Goal: Task Accomplishment & Management: Use online tool/utility

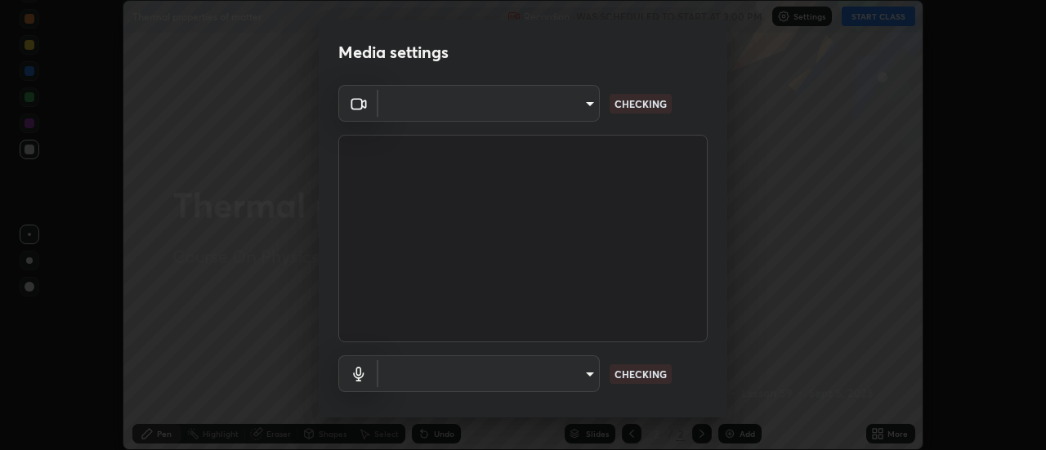
scroll to position [450, 1046]
type input "5ef603223675ad3537792c6ebf1b52f50ad41f16ad71dfa7d9e08d698ef233d8"
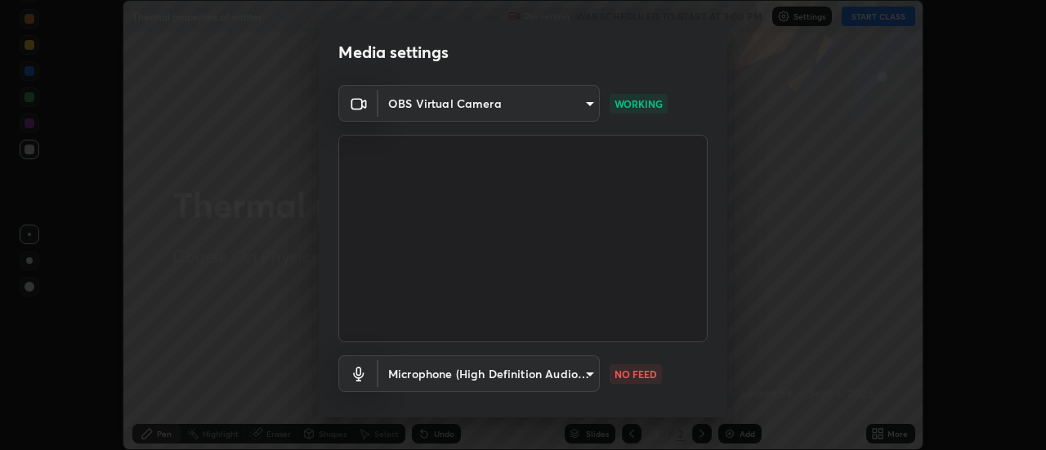
click at [585, 369] on body "Erase all Thermal properties of matter Recording WAS SCHEDULED TO START AT 3:00…" at bounding box center [523, 225] width 1046 height 450
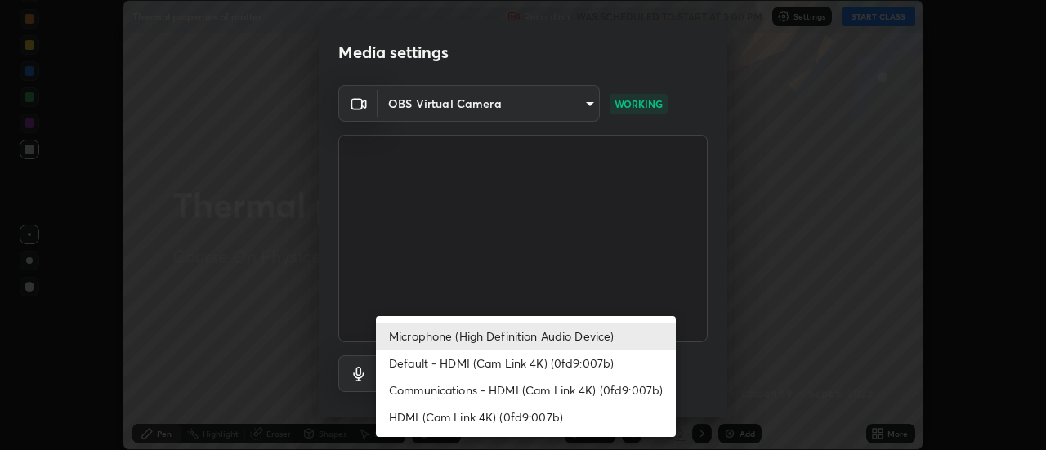
click at [561, 365] on li "Default - HDMI (Cam Link 4K) (0fd9:007b)" at bounding box center [526, 363] width 300 height 27
type input "default"
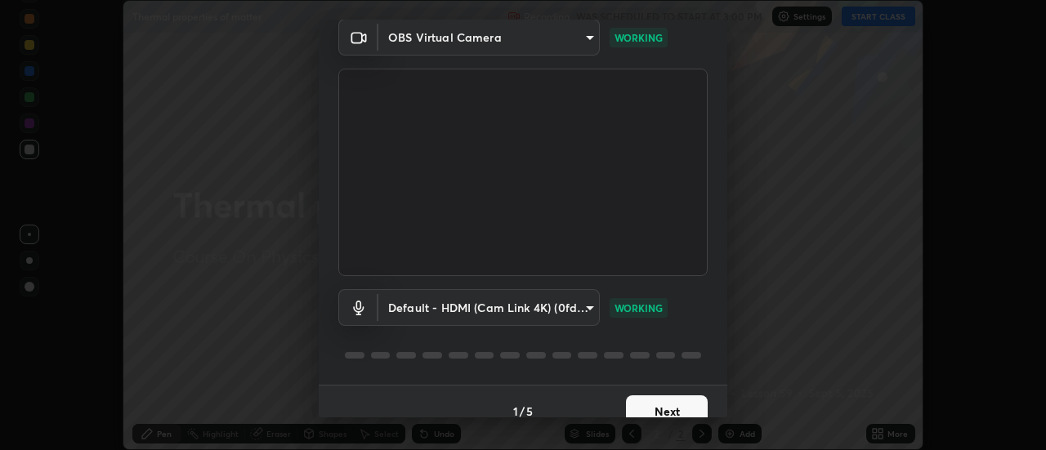
scroll to position [69, 0]
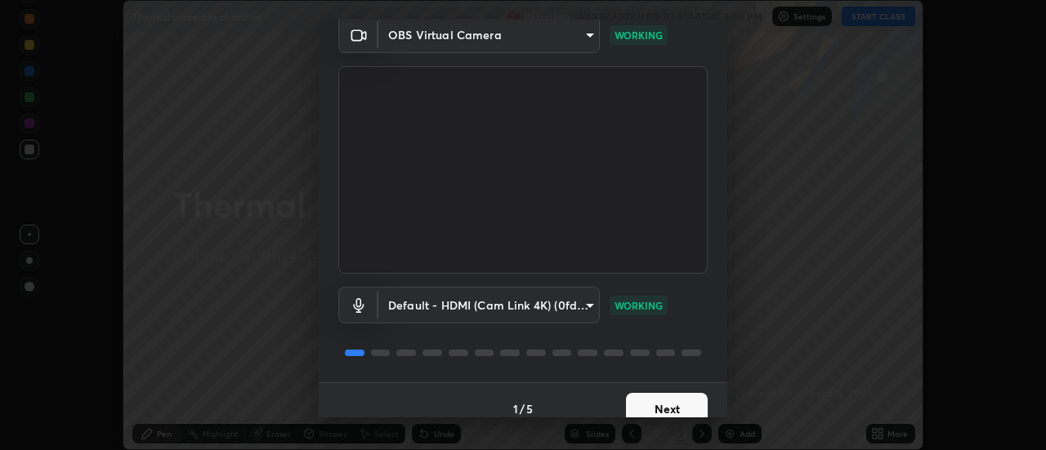
click at [682, 404] on button "Next" at bounding box center [667, 409] width 82 height 33
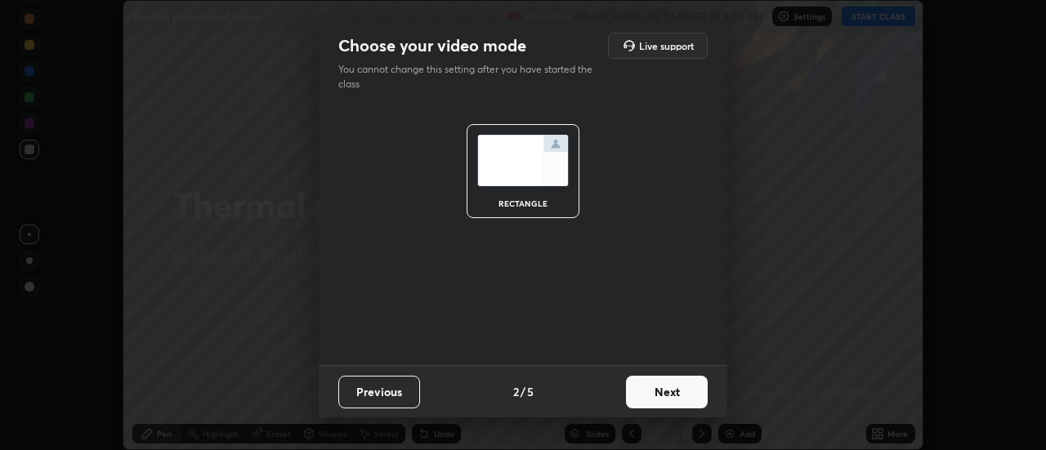
scroll to position [0, 0]
click at [682, 404] on button "Next" at bounding box center [667, 392] width 82 height 33
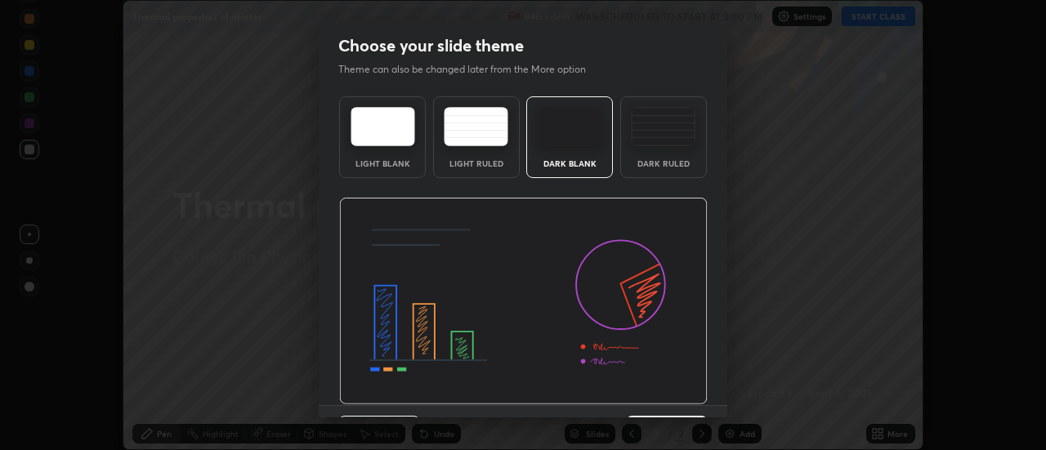
click at [685, 403] on img at bounding box center [523, 302] width 369 height 208
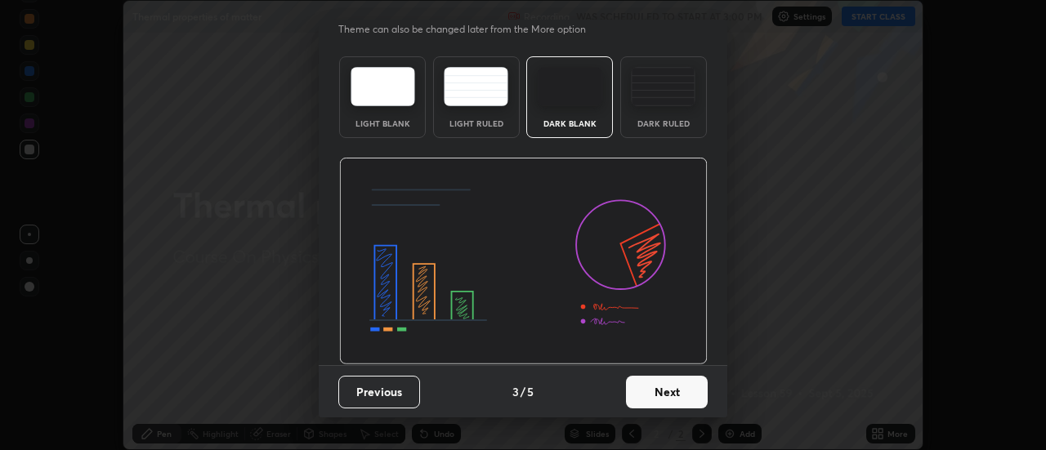
click at [683, 391] on button "Next" at bounding box center [667, 392] width 82 height 33
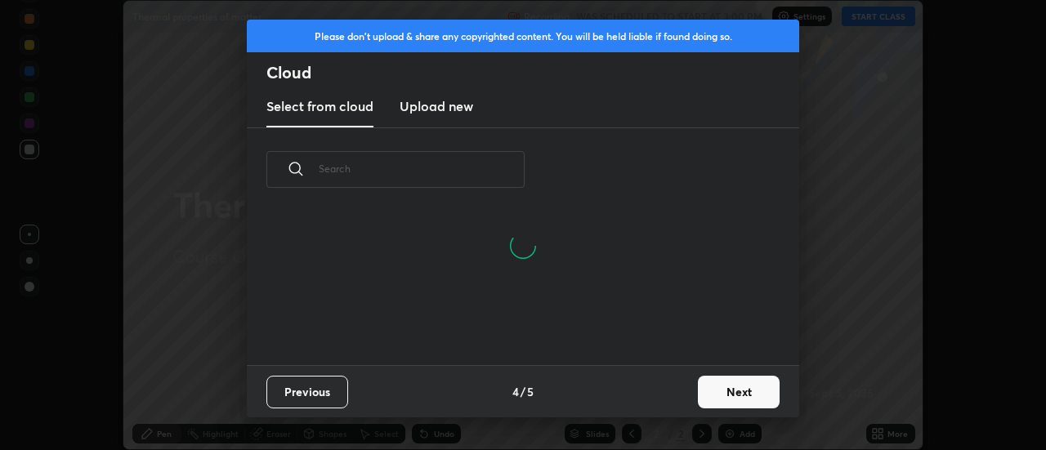
click at [724, 389] on button "Next" at bounding box center [739, 392] width 82 height 33
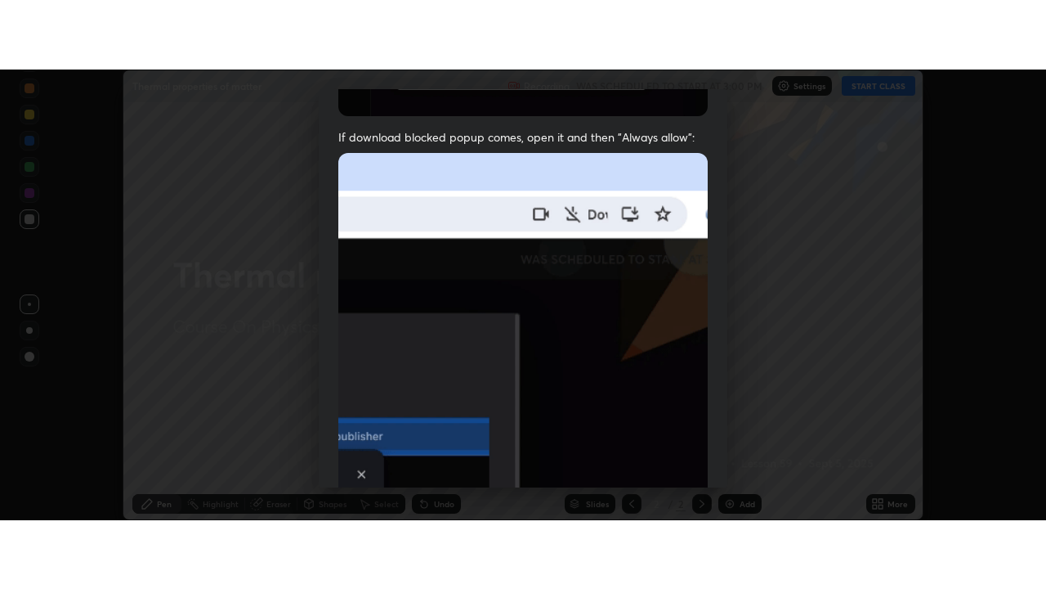
scroll to position [419, 0]
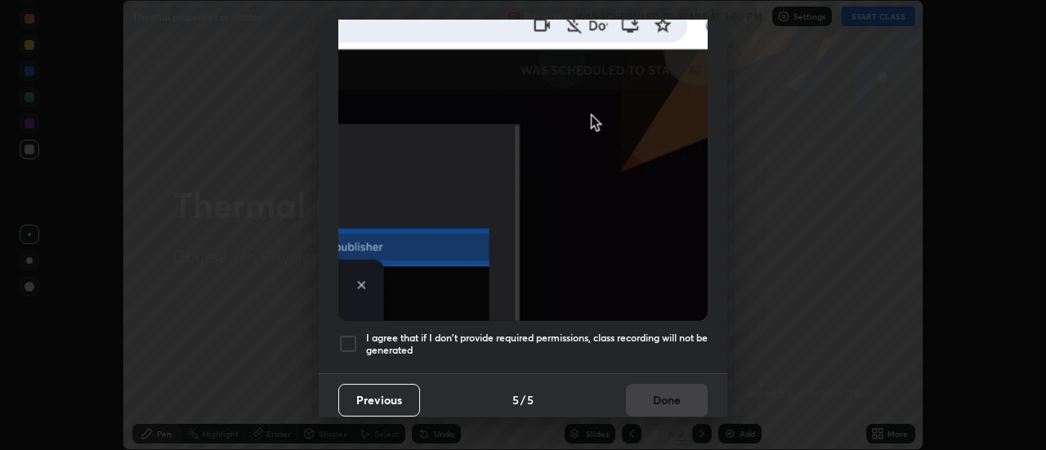
click at [352, 335] on div at bounding box center [348, 344] width 20 height 20
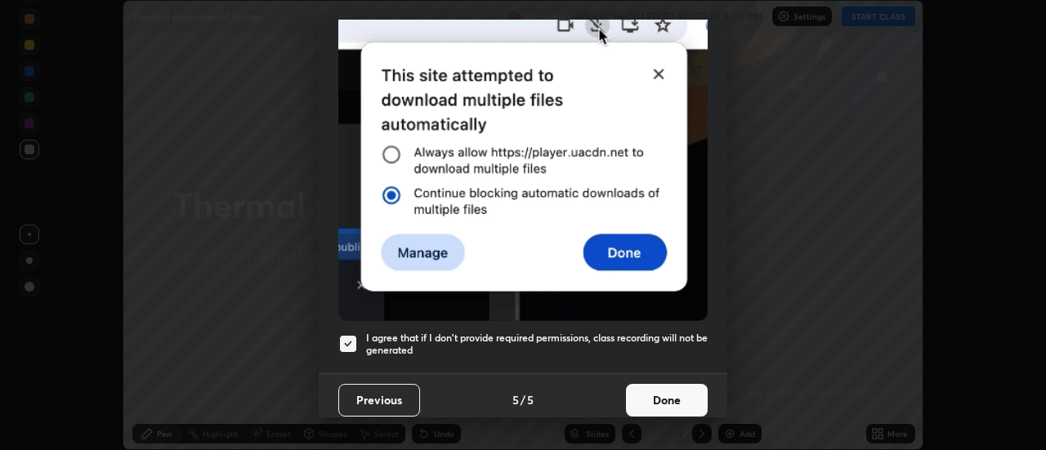
click at [675, 387] on button "Done" at bounding box center [667, 400] width 82 height 33
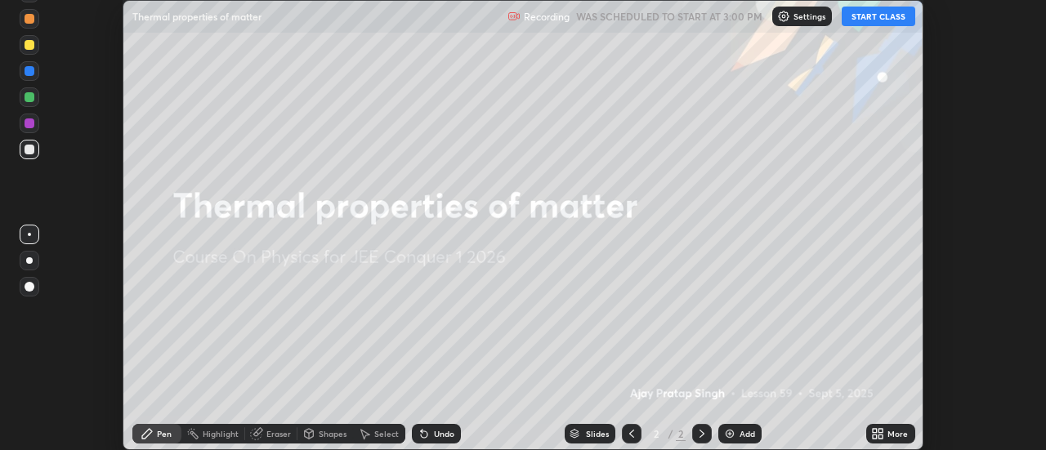
click at [871, 19] on button "START CLASS" at bounding box center [879, 17] width 74 height 20
click at [876, 431] on icon at bounding box center [875, 431] width 4 height 4
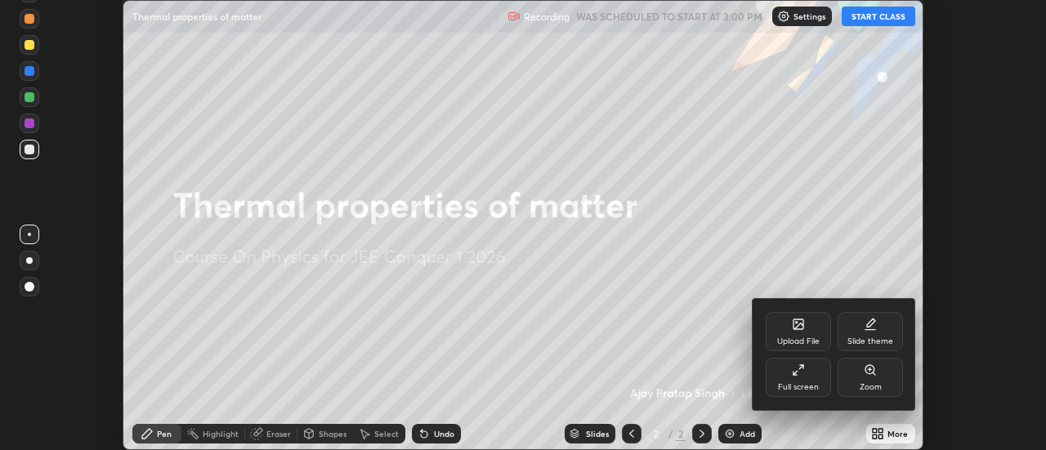
click at [802, 373] on icon at bounding box center [798, 370] width 13 height 13
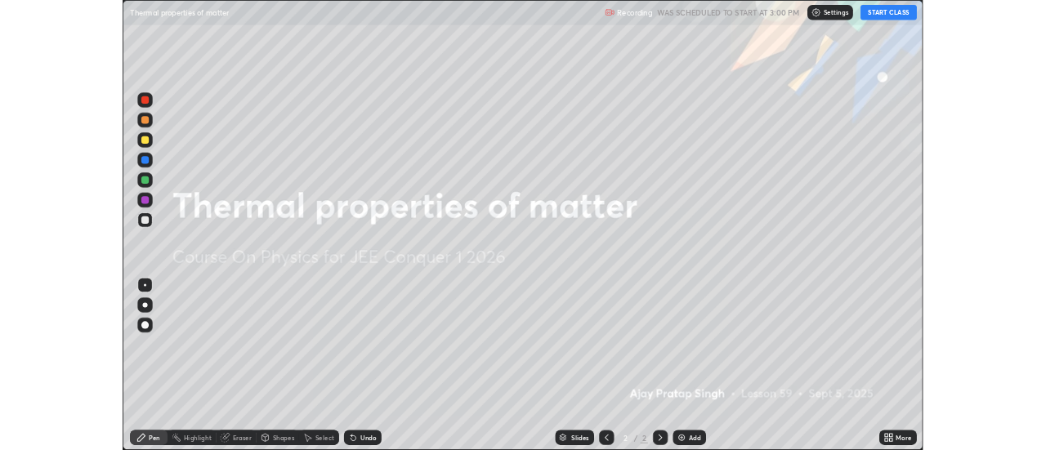
scroll to position [589, 1046]
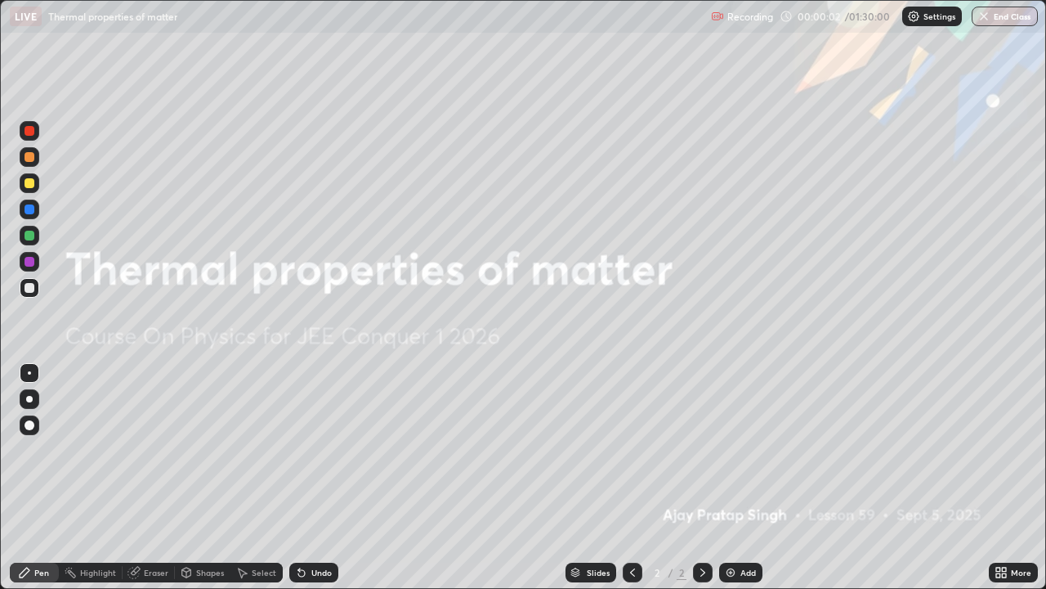
click at [747, 450] on div "Add" at bounding box center [749, 572] width 16 height 8
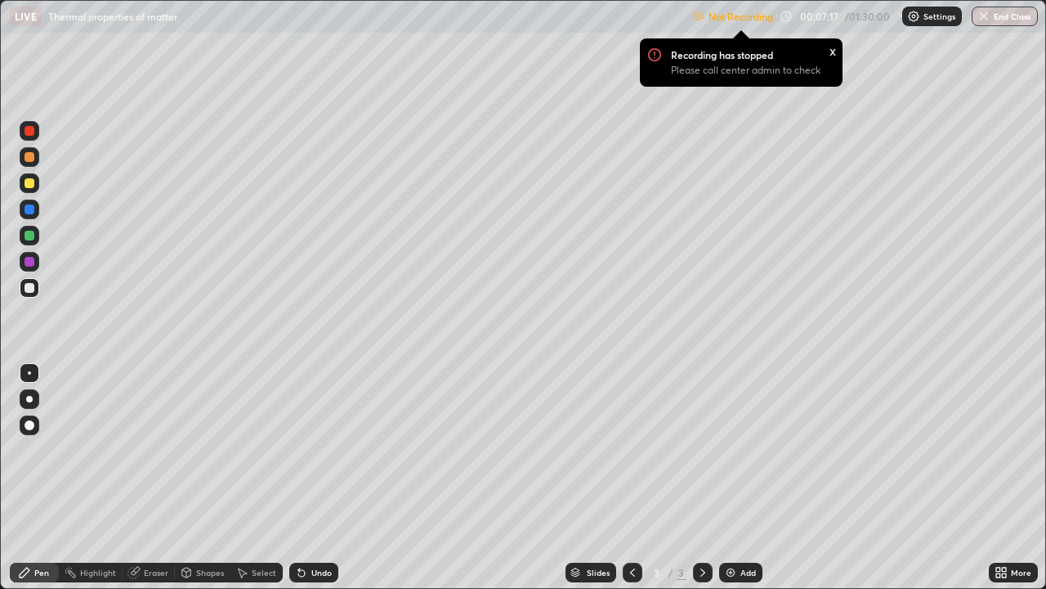
click at [732, 25] on div "Recording has stopped Please call center admin to check x" at bounding box center [741, 62] width 229 height 74
click at [741, 62] on div "Recording has stopped Please call center admin to check" at bounding box center [752, 67] width 163 height 38
click at [927, 23] on div "Settings" at bounding box center [932, 17] width 60 height 20
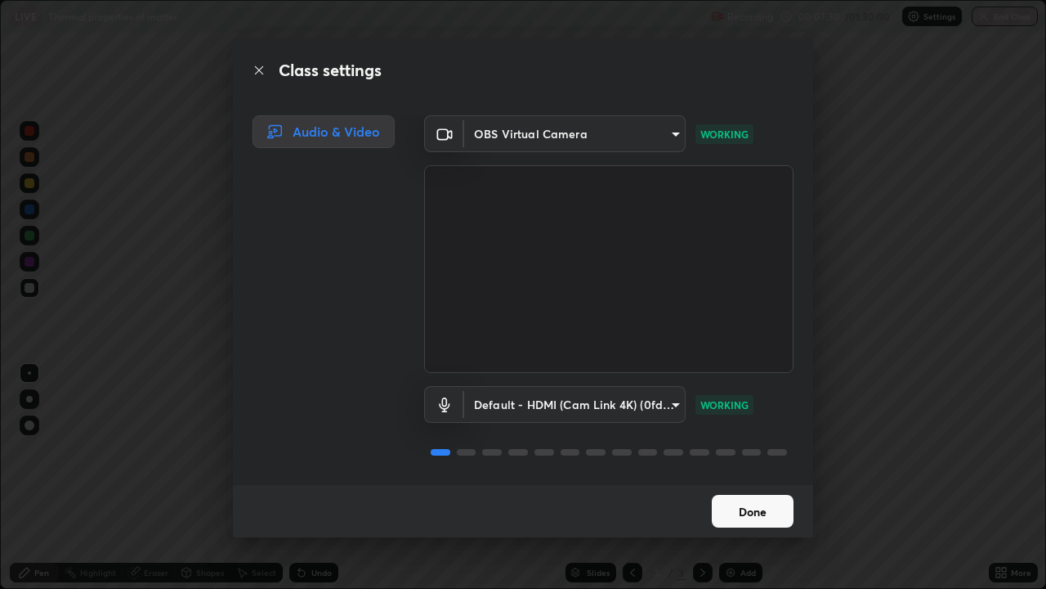
click at [775, 450] on button "Done" at bounding box center [753, 511] width 82 height 33
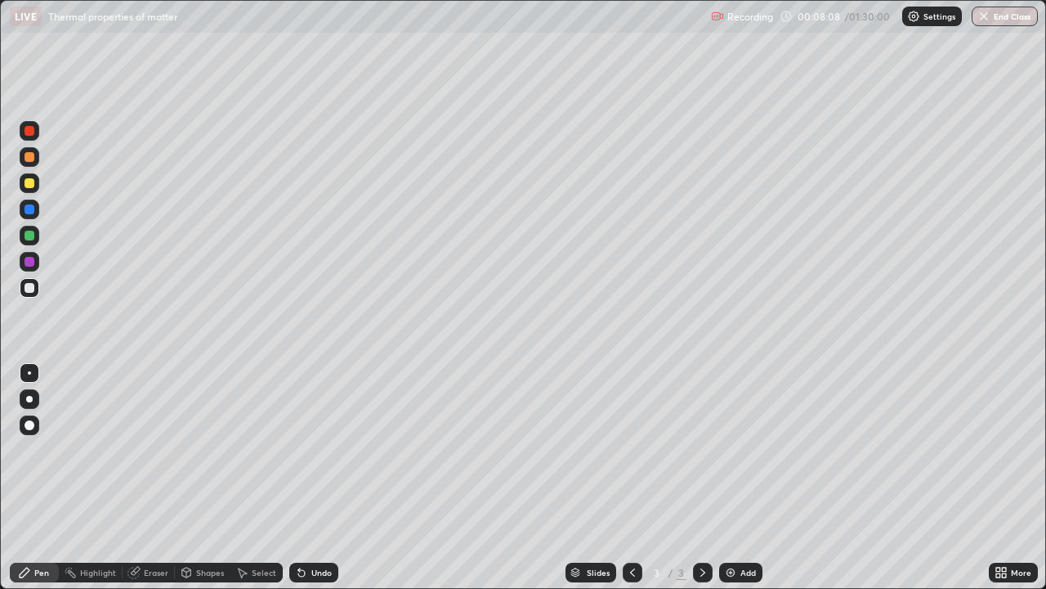
click at [301, 450] on icon at bounding box center [301, 573] width 7 height 7
click at [306, 450] on icon at bounding box center [301, 572] width 13 height 13
click at [307, 450] on div "Undo" at bounding box center [313, 572] width 49 height 20
click at [314, 450] on div "Undo" at bounding box center [313, 572] width 49 height 20
click at [320, 450] on div "Undo" at bounding box center [313, 572] width 49 height 20
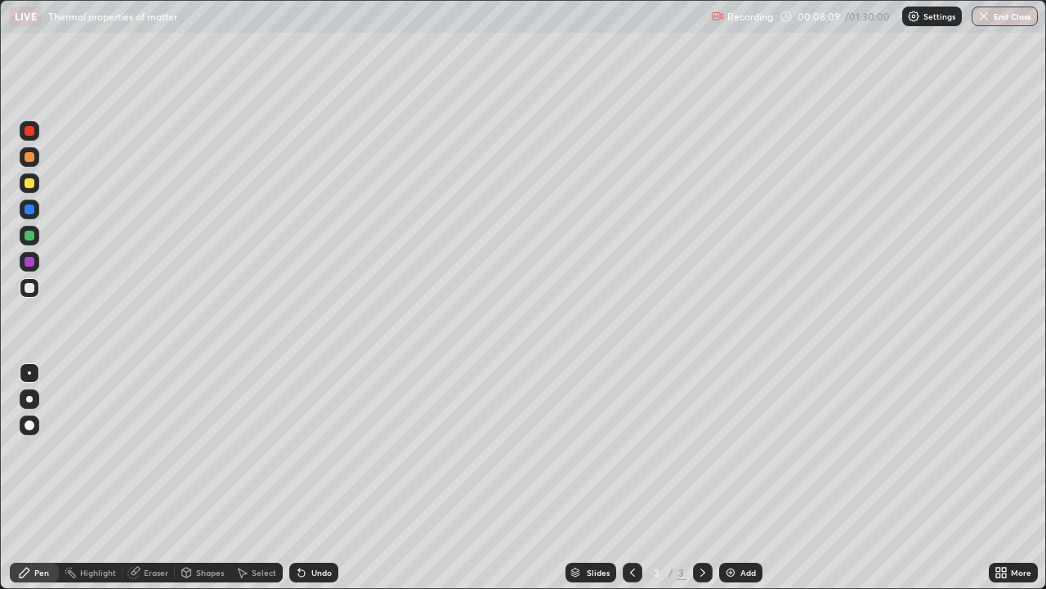
click at [327, 450] on div "Undo" at bounding box center [313, 572] width 49 height 20
click at [318, 450] on div "Undo" at bounding box center [311, 572] width 56 height 33
click at [319, 450] on div "Undo" at bounding box center [313, 572] width 49 height 20
click at [318, 450] on div "Undo" at bounding box center [313, 572] width 49 height 20
click at [320, 450] on div "Undo" at bounding box center [313, 572] width 49 height 20
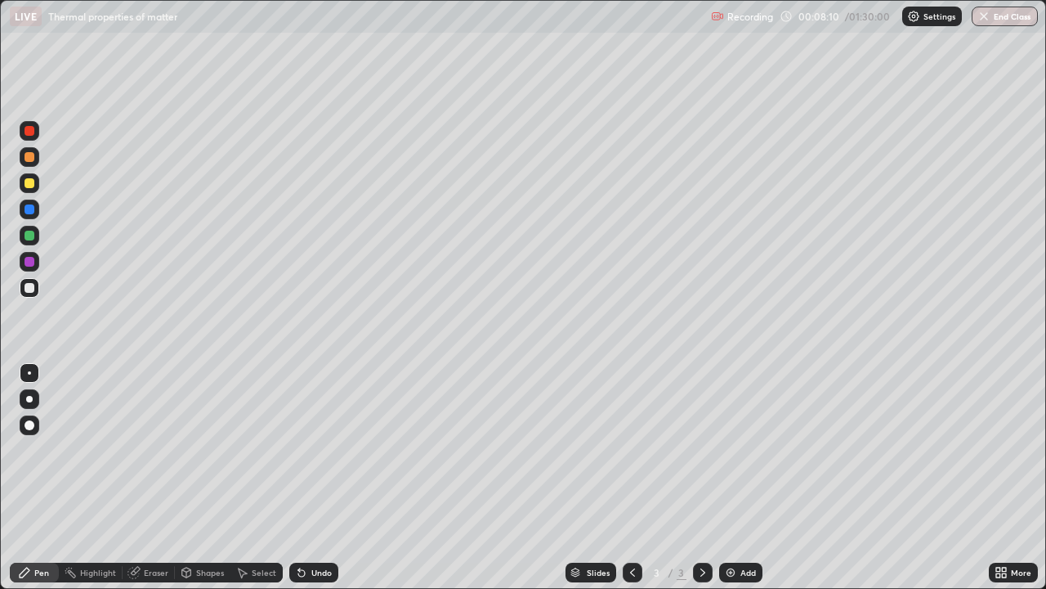
click at [324, 450] on div "Undo" at bounding box center [313, 572] width 49 height 20
click at [0, 450] on div "Setting up your live class" at bounding box center [523, 294] width 1046 height 589
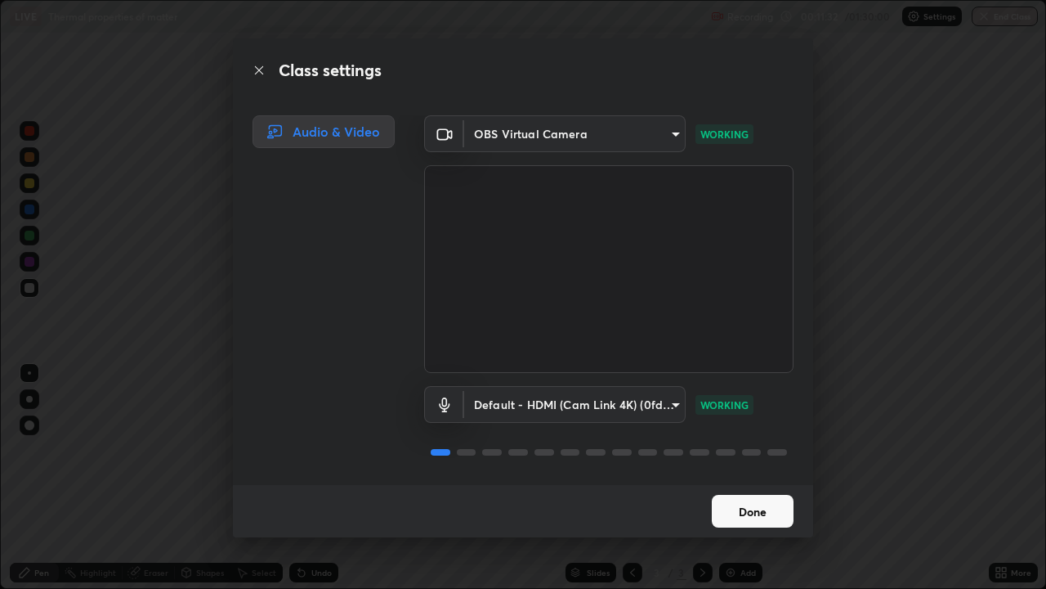
click at [749, 450] on button "Done" at bounding box center [753, 511] width 82 height 33
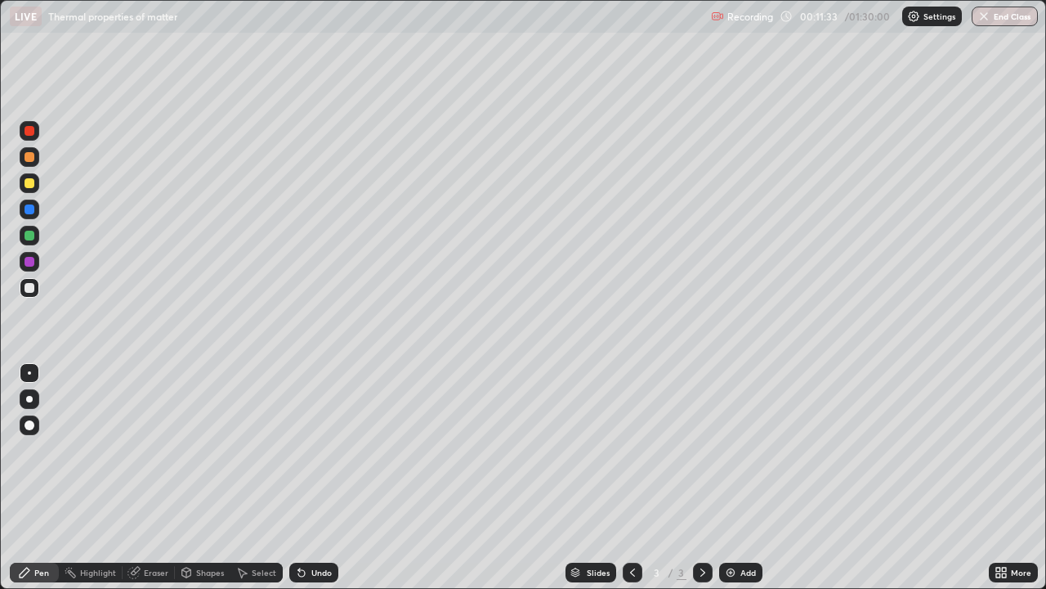
click at [464, 450] on div "Slides 3 / 3 Add" at bounding box center [663, 572] width 651 height 33
click at [152, 450] on div "Eraser" at bounding box center [156, 572] width 25 height 8
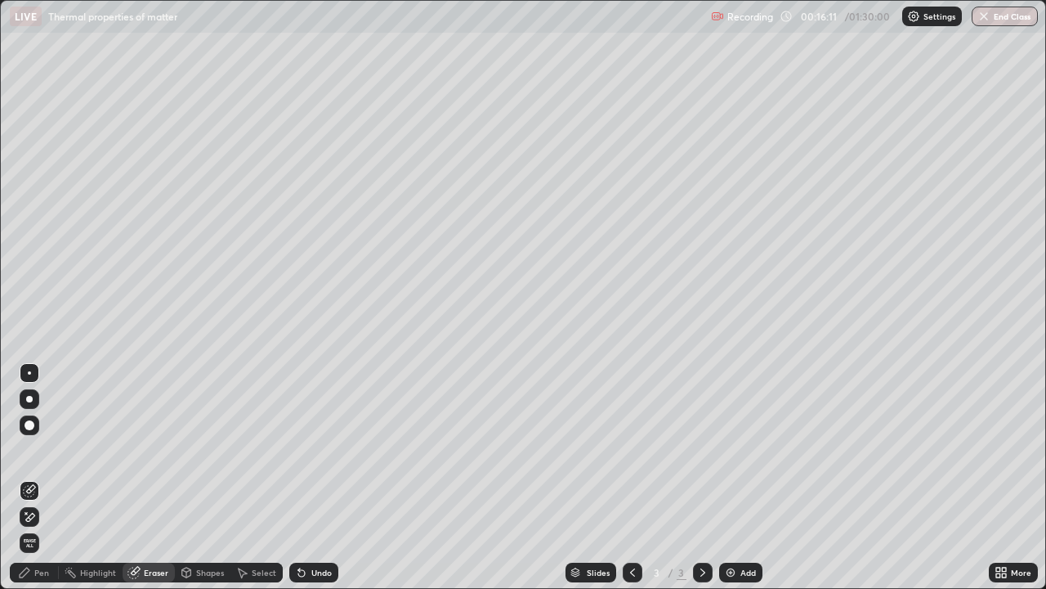
click at [34, 450] on icon at bounding box center [29, 490] width 13 height 13
click at [32, 450] on span "Erase all" at bounding box center [29, 543] width 18 height 10
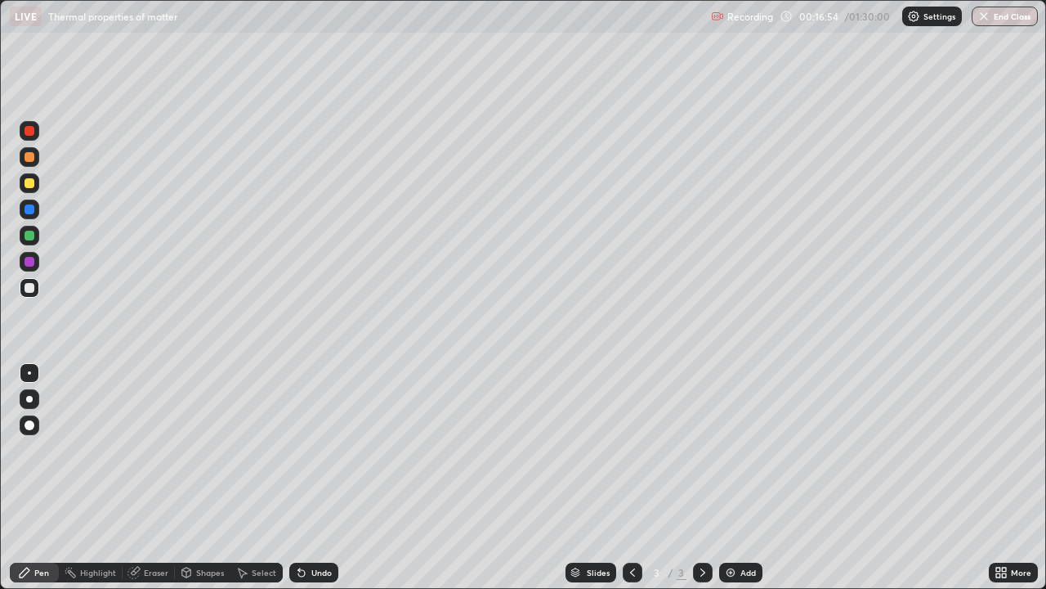
click at [101, 450] on div "Highlight" at bounding box center [98, 572] width 36 height 8
click at [142, 450] on div "Eraser" at bounding box center [149, 572] width 52 height 20
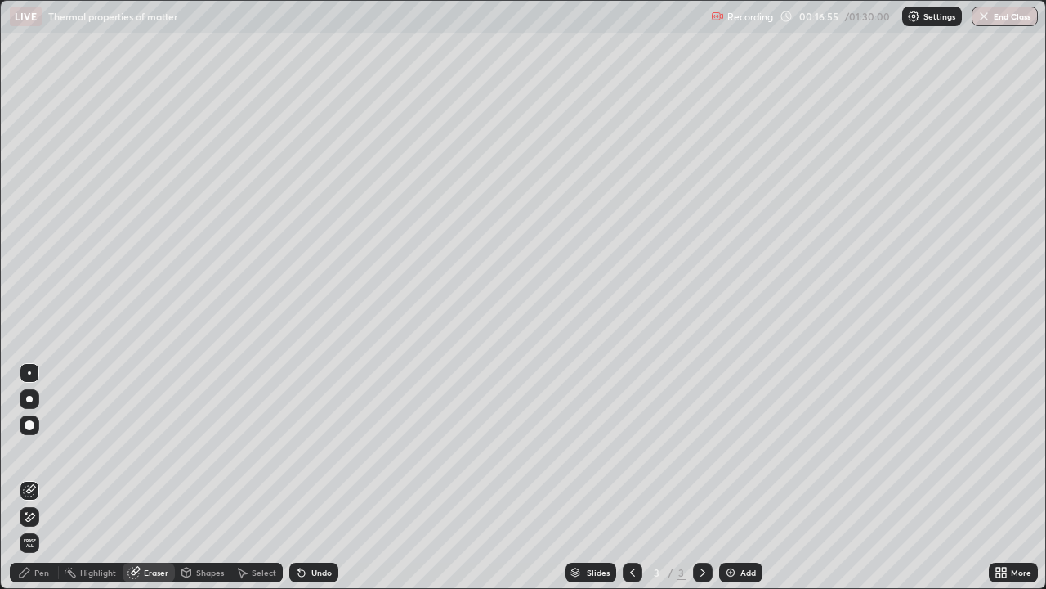
click at [29, 450] on span "Erase all" at bounding box center [29, 543] width 18 height 10
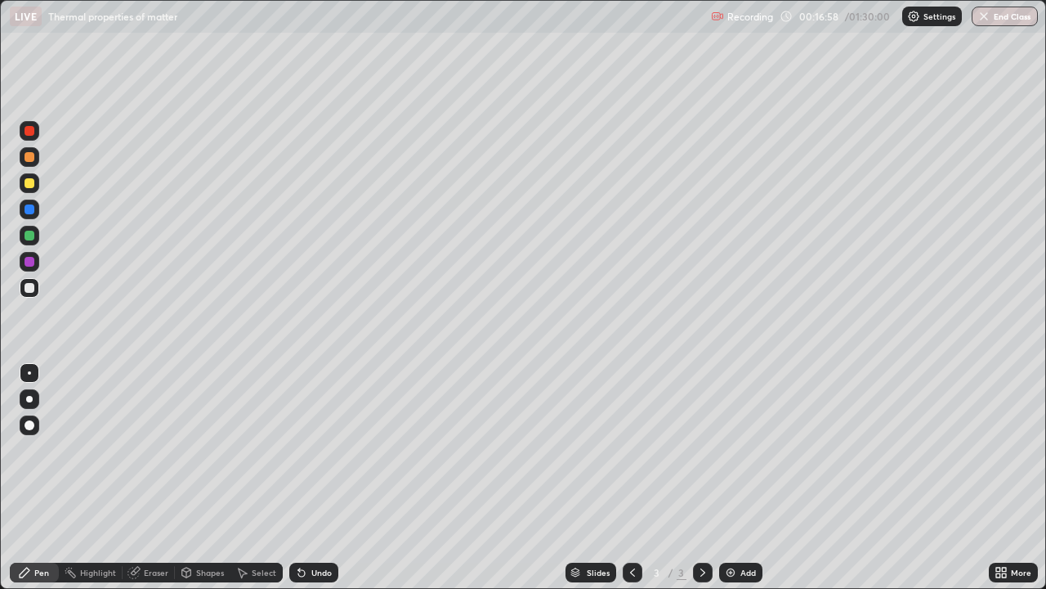
click at [630, 450] on icon at bounding box center [632, 572] width 5 height 8
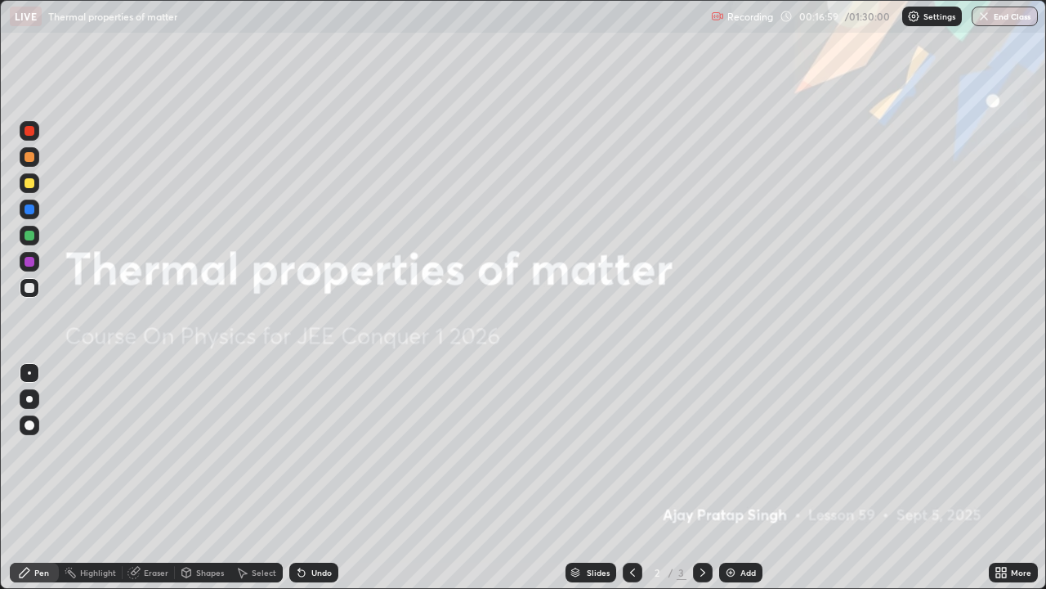
click at [630, 450] on icon at bounding box center [632, 572] width 5 height 8
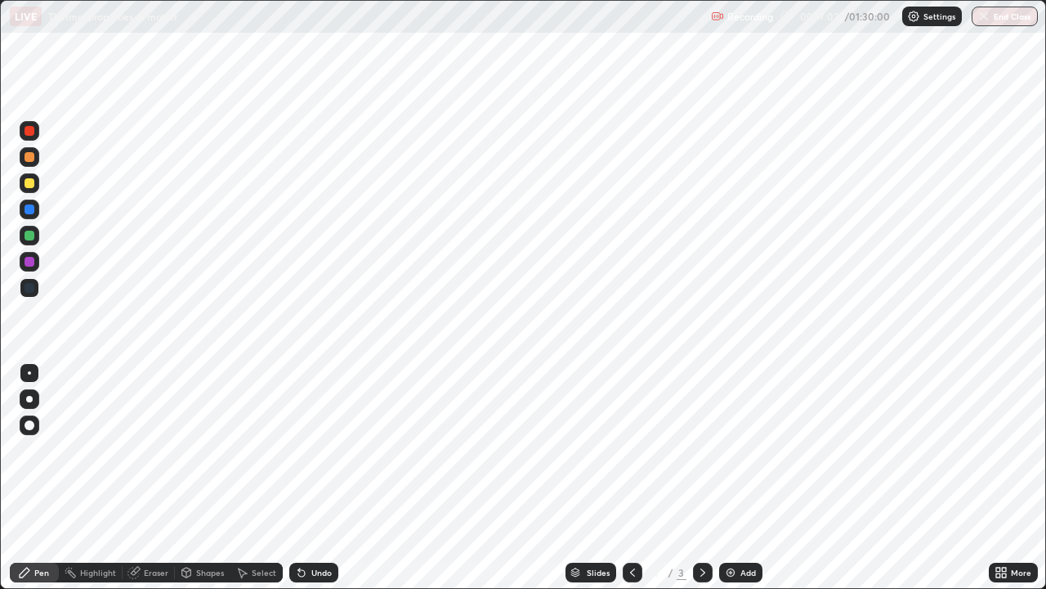
click at [701, 450] on icon at bounding box center [702, 572] width 13 height 13
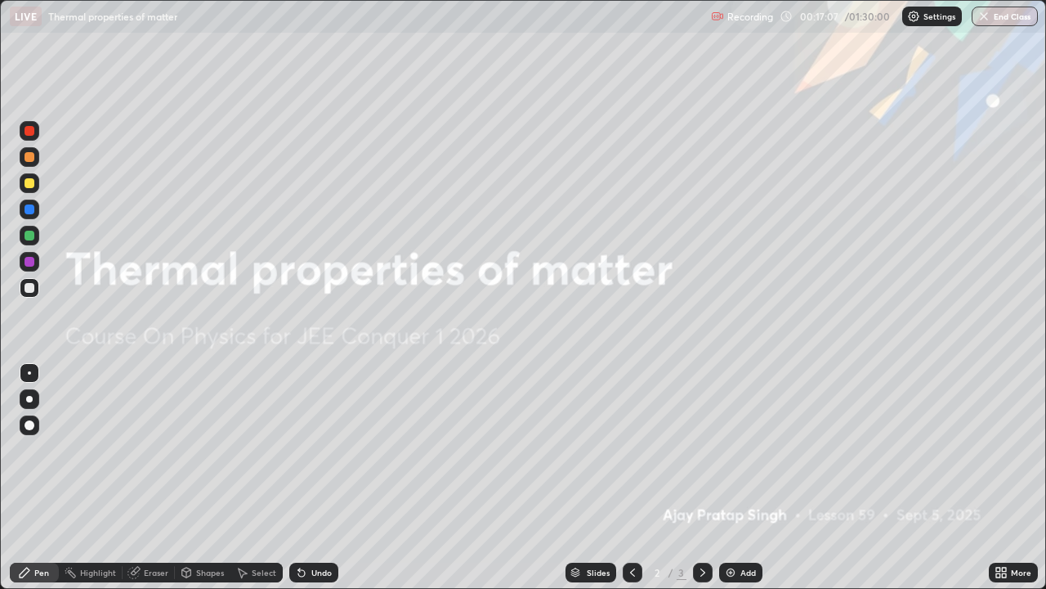
click at [703, 450] on icon at bounding box center [702, 572] width 13 height 13
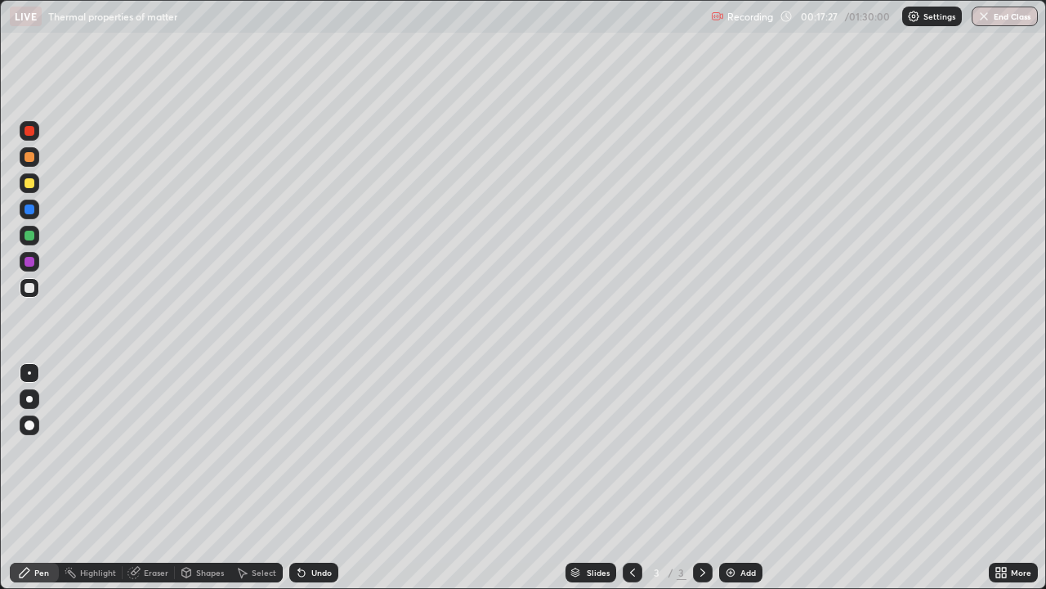
click at [161, 450] on div "Eraser" at bounding box center [156, 572] width 25 height 8
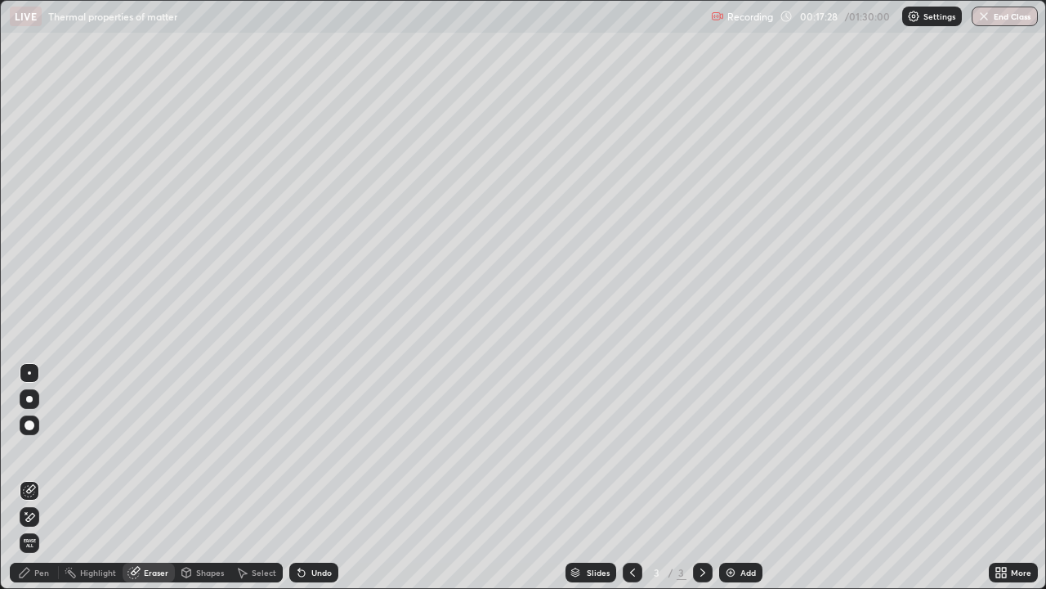
click at [23, 450] on span "Erase all" at bounding box center [29, 543] width 18 height 10
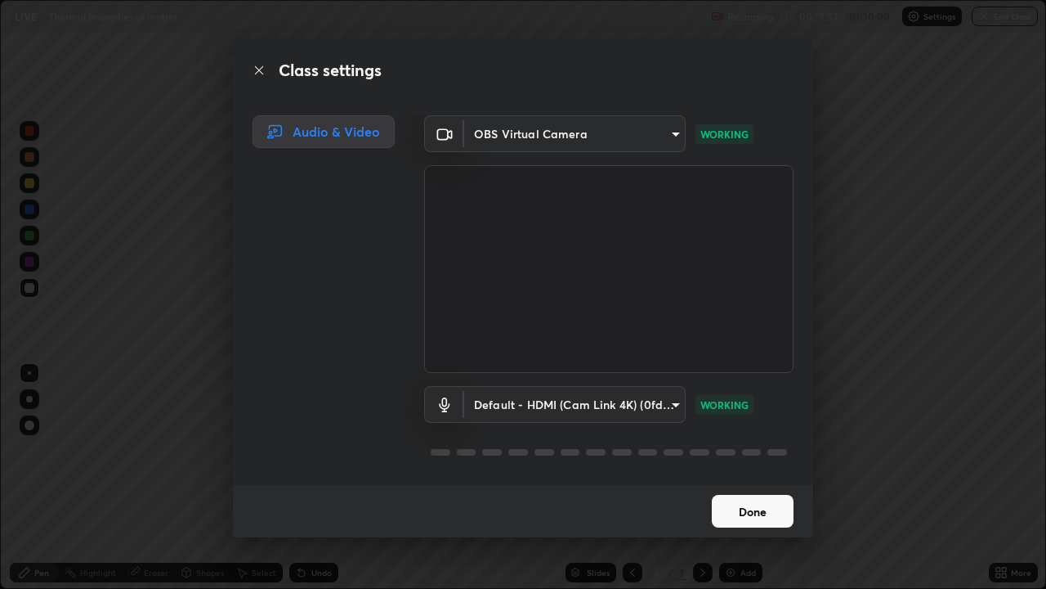
click at [737, 450] on button "Done" at bounding box center [753, 511] width 82 height 33
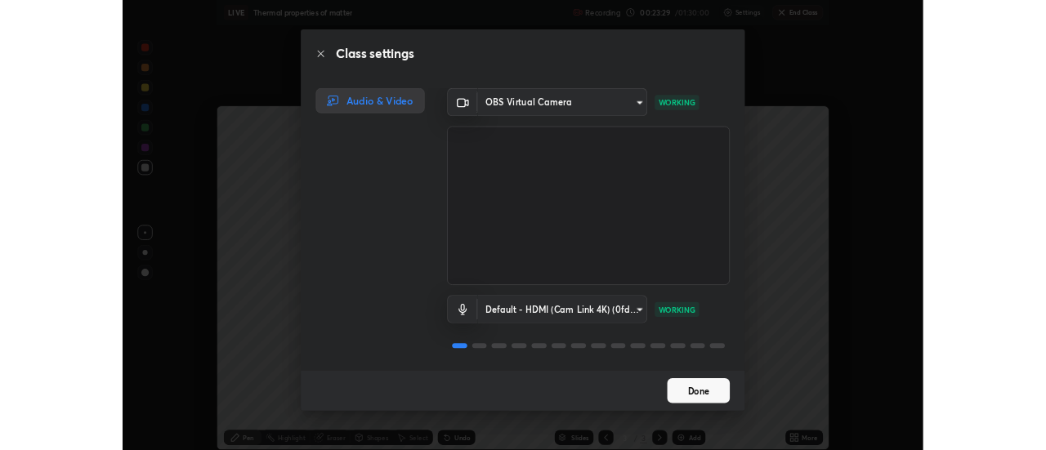
scroll to position [81297, 80701]
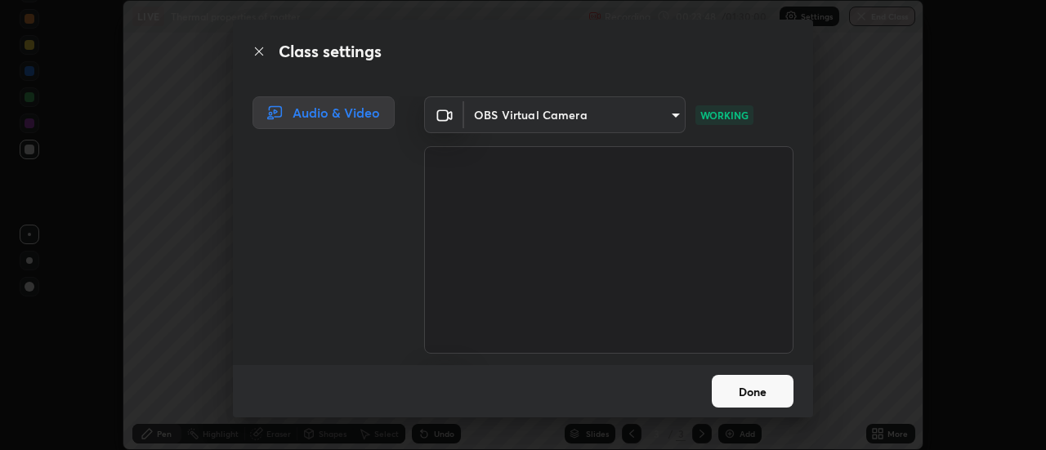
click at [198, 311] on div "Class settings Audio & Video OBS Virtual Camera 5ef603223675ad3537792c6ebf1b52f…" at bounding box center [523, 225] width 1046 height 450
